Goal: Task Accomplishment & Management: Manage account settings

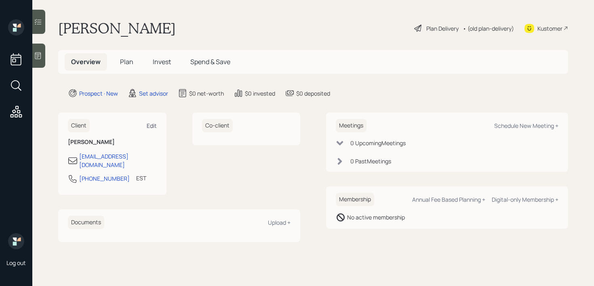
click at [150, 127] on div "Edit" at bounding box center [152, 126] width 10 height 8
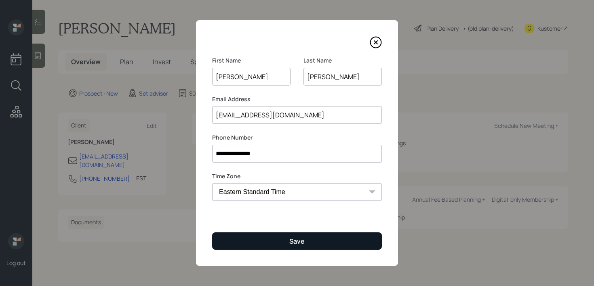
type input "[PERSON_NAME]"
click at [303, 246] on button "Save" at bounding box center [297, 241] width 170 height 17
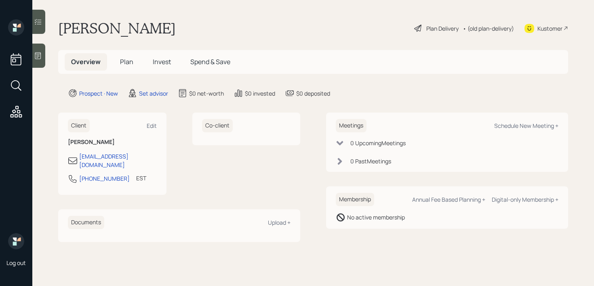
click at [541, 33] on div "Kustomer" at bounding box center [546, 28] width 44 height 18
